Goal: Find specific page/section: Find specific page/section

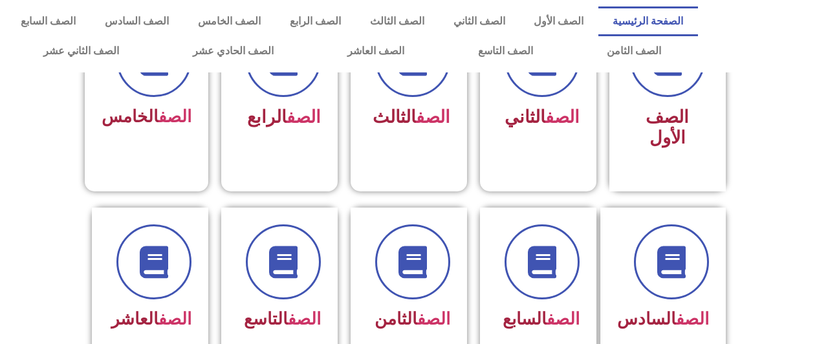
scroll to position [312, 0]
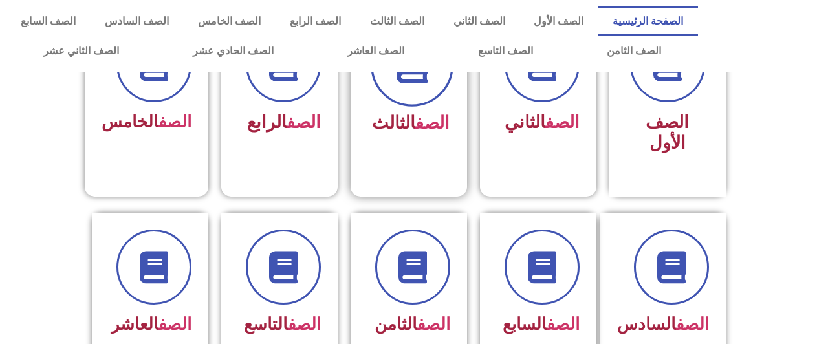
click at [441, 82] on span at bounding box center [412, 65] width 83 height 83
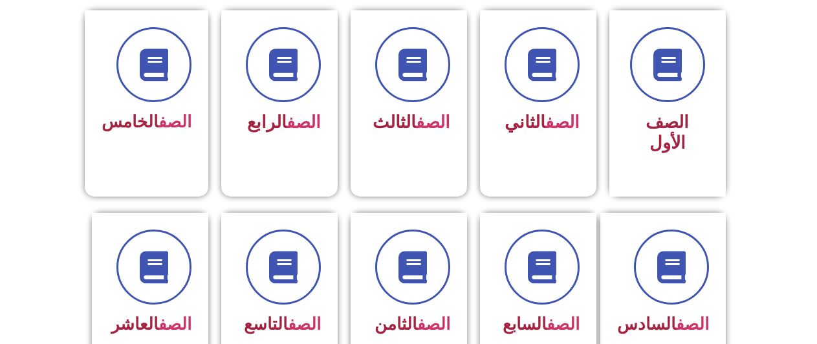
click at [295, 108] on div "الصف الرابع" at bounding box center [279, 79] width 83 height 105
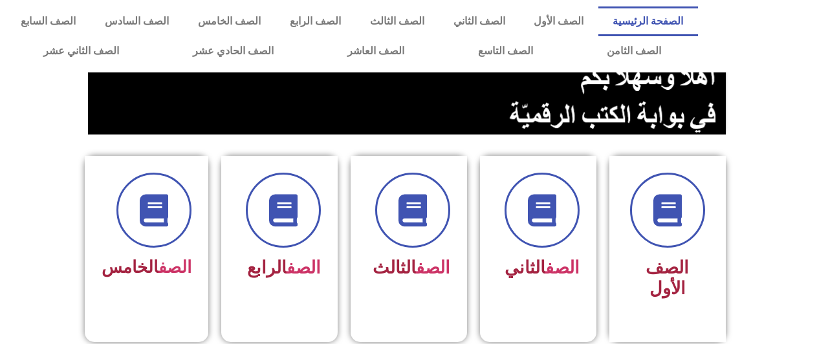
scroll to position [186, 0]
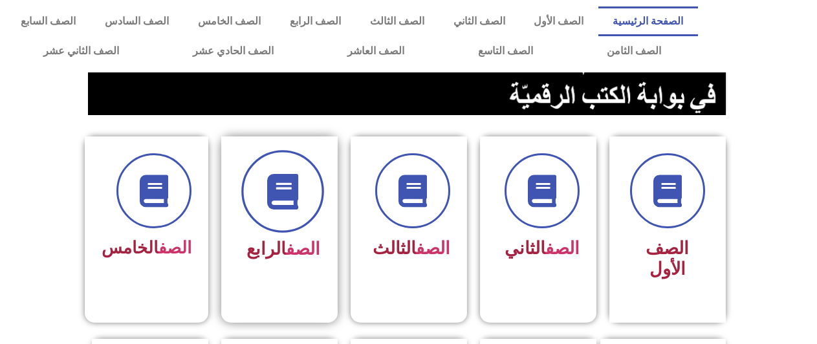
click at [266, 221] on span at bounding box center [282, 191] width 83 height 83
